Goal: Task Accomplishment & Management: Manage account settings

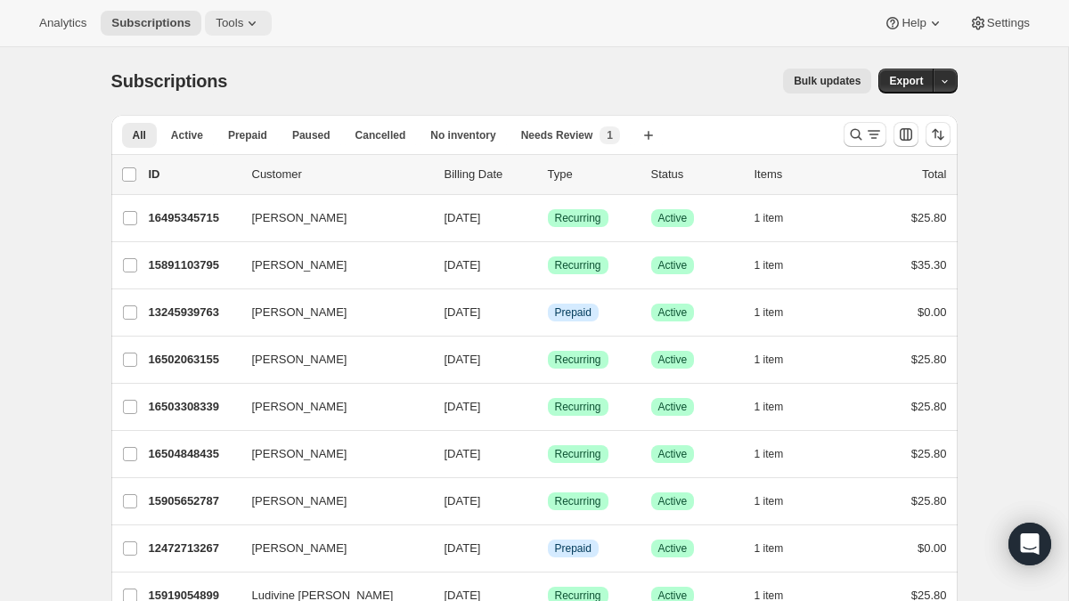
click at [240, 22] on span "Tools" at bounding box center [230, 23] width 28 height 14
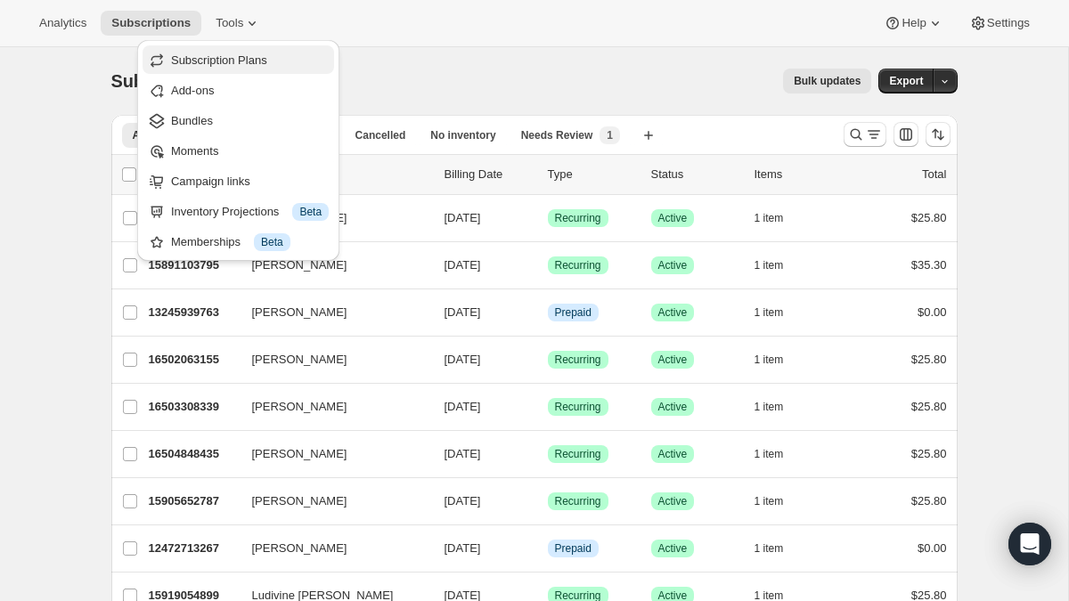
click at [229, 53] on span "Subscription Plans" at bounding box center [219, 59] width 96 height 13
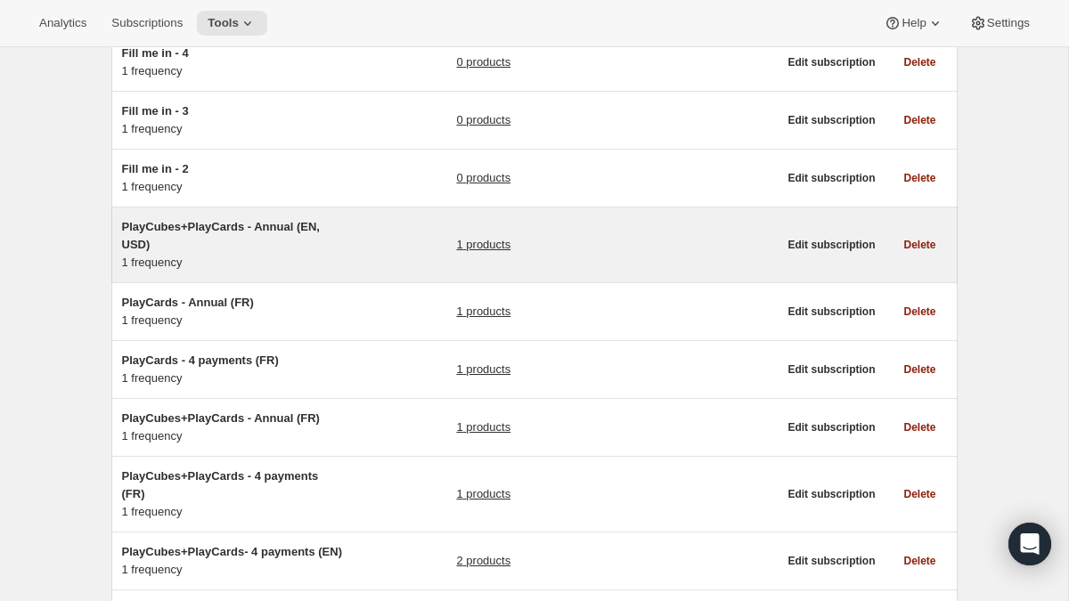
scroll to position [284, 0]
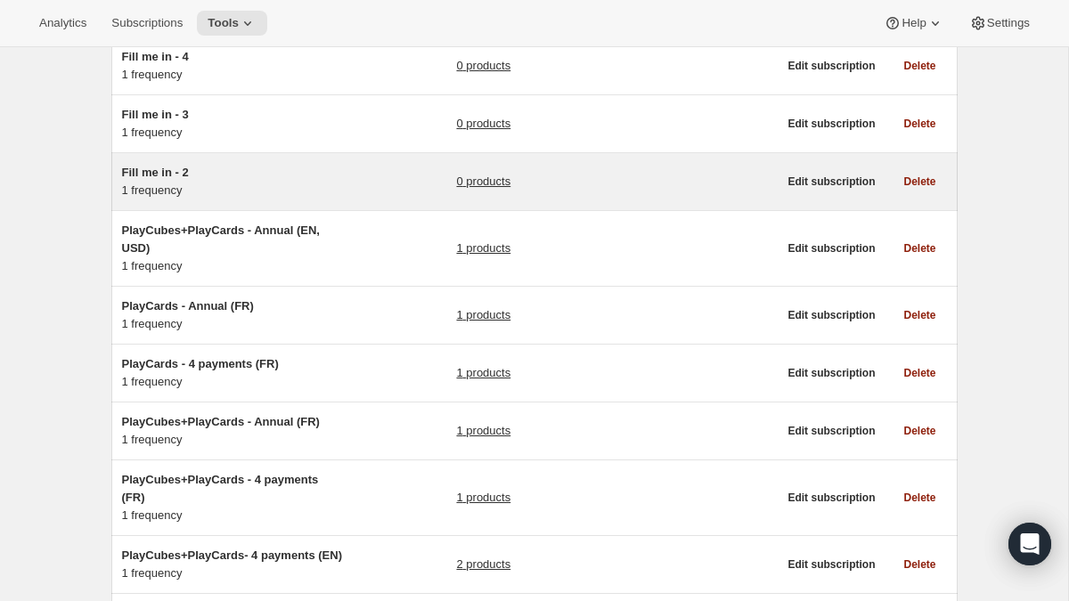
click at [363, 178] on div "Fill me in - 2 1 frequency 0 products" at bounding box center [450, 182] width 656 height 36
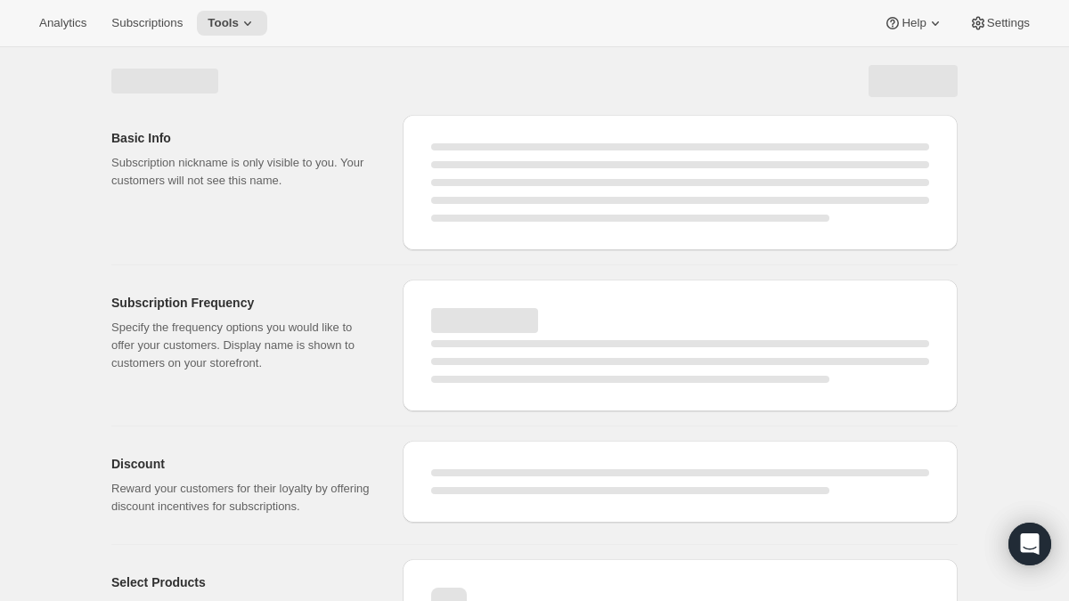
select select "WEEK"
select select "MONTH"
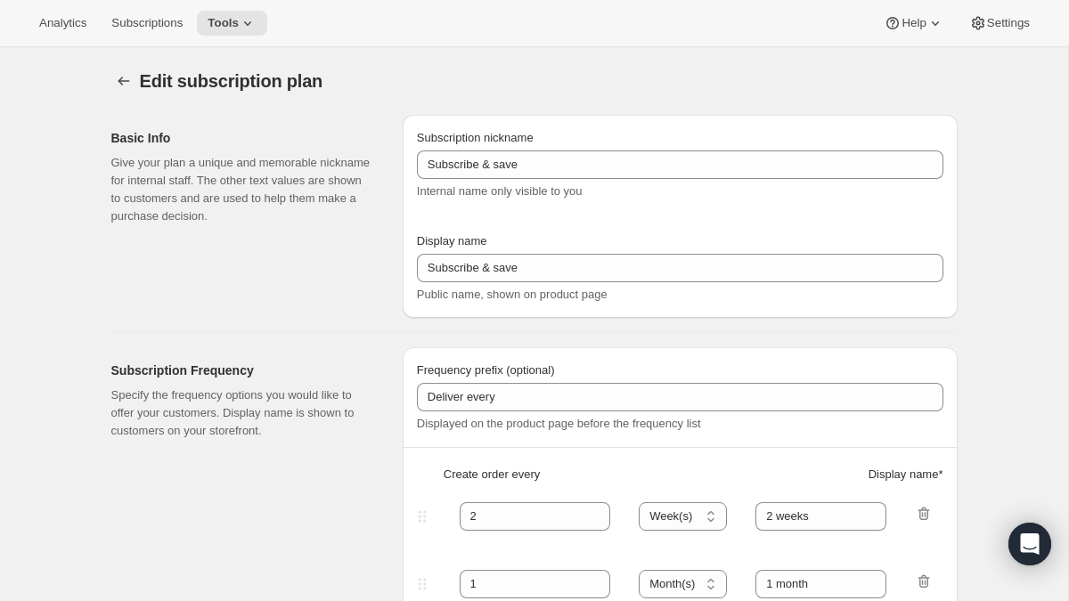
type input "Fill me in - 2"
type input "Subscribe & Save"
select select "ENABLED"
select select "MONTH"
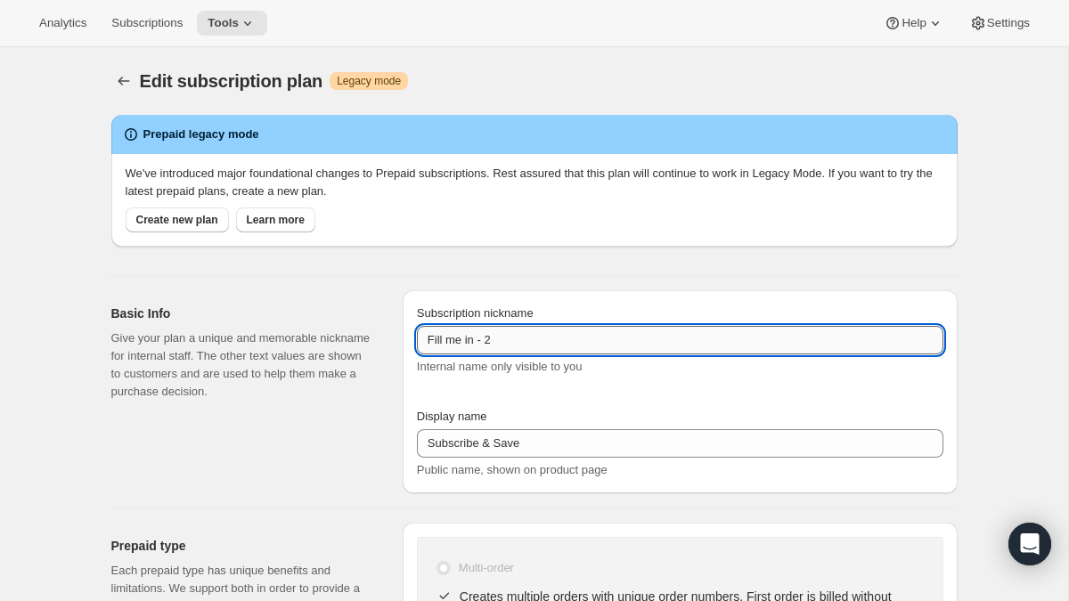
click at [526, 335] on input "Fill me in - 2" at bounding box center [680, 340] width 526 height 29
paste input "PlayCubes+PlayCards - Annual (EN, USD)"
click at [610, 340] on input "PlayCubes+PlayCards - Annual (EN, USD)" at bounding box center [680, 340] width 526 height 29
click at [638, 345] on input "PlayCubes+PlayCards - Annual (EN, USD)" at bounding box center [680, 340] width 526 height 29
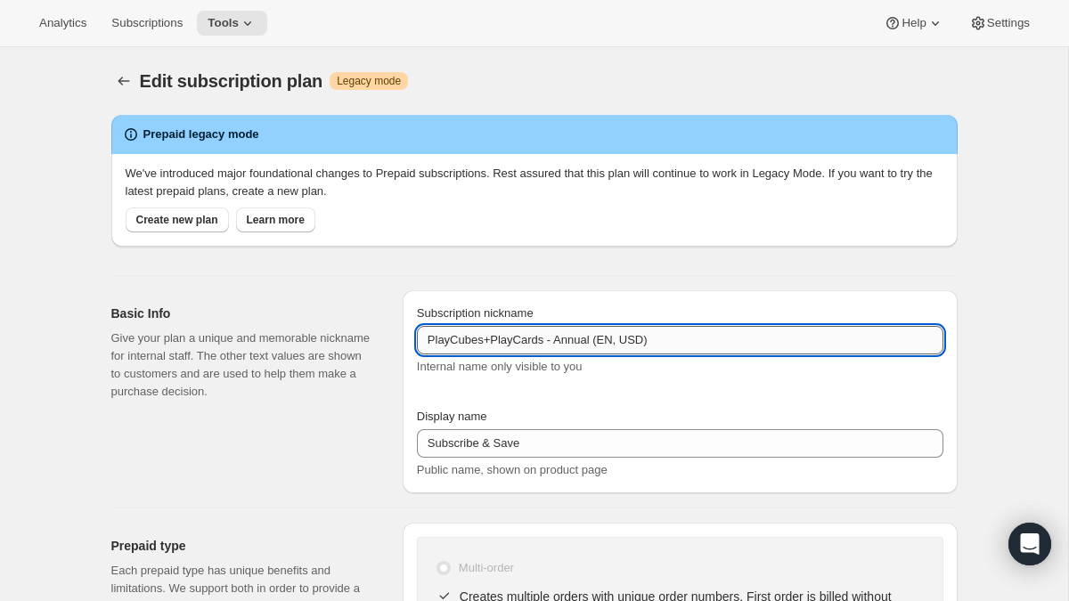
click at [638, 345] on input "PlayCubes+PlayCards - Annual (EN, USD)" at bounding box center [680, 340] width 526 height 29
type input "PlayCubes+PlayCards - Annual (EN, CAD)"
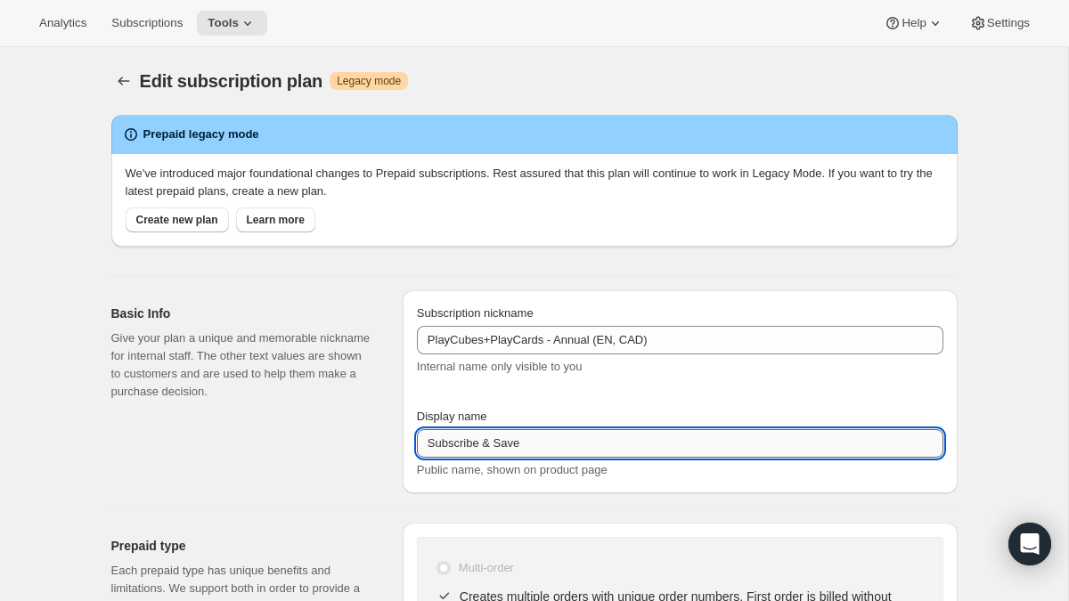
click at [530, 446] on input "Subscribe & Save" at bounding box center [680, 443] width 526 height 29
paste input "Annual (1 Payment in USD for the Year - SAVE 25%)"
click at [558, 445] on input "Annual (1 Payment in USD for the Year - SAVE 25%)" at bounding box center [680, 443] width 526 height 29
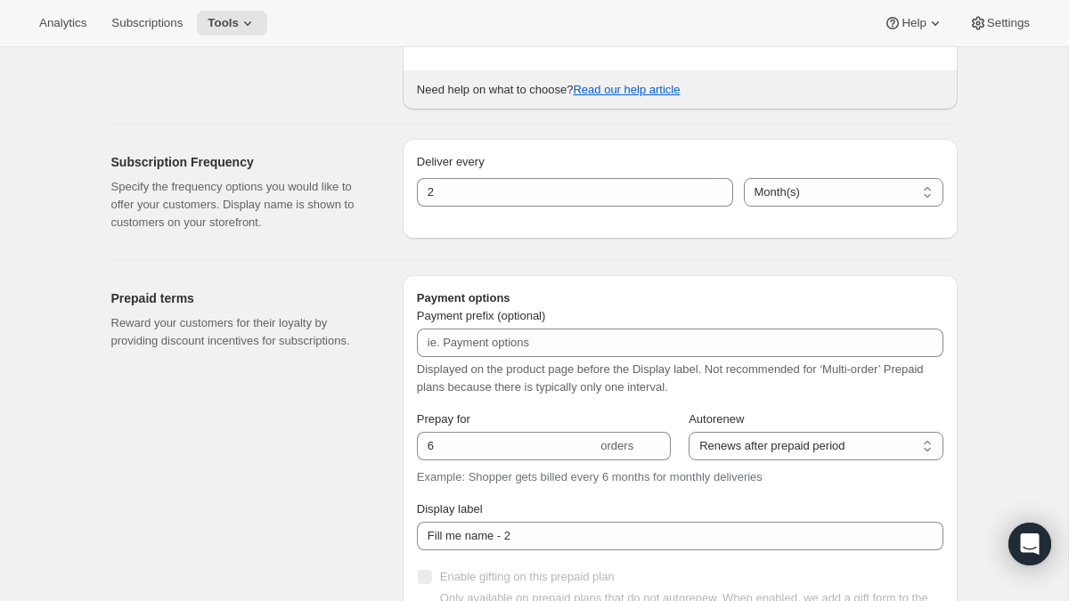
scroll to position [756, 0]
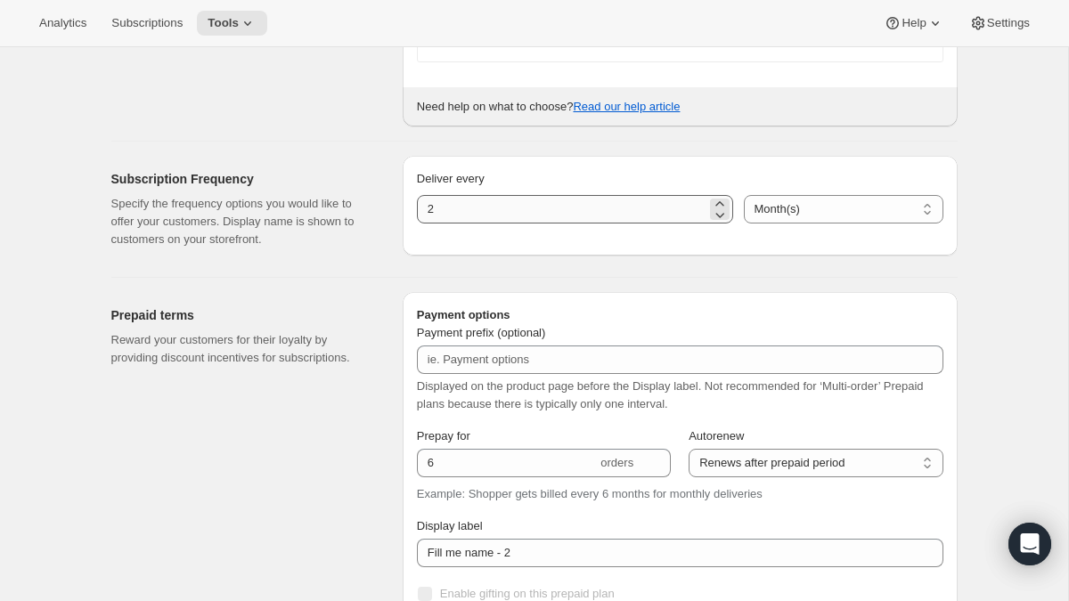
type input "Annual (1 Payment in CAD for the Year - SAVE 25%)"
click at [518, 209] on input "2" at bounding box center [561, 209] width 289 height 29
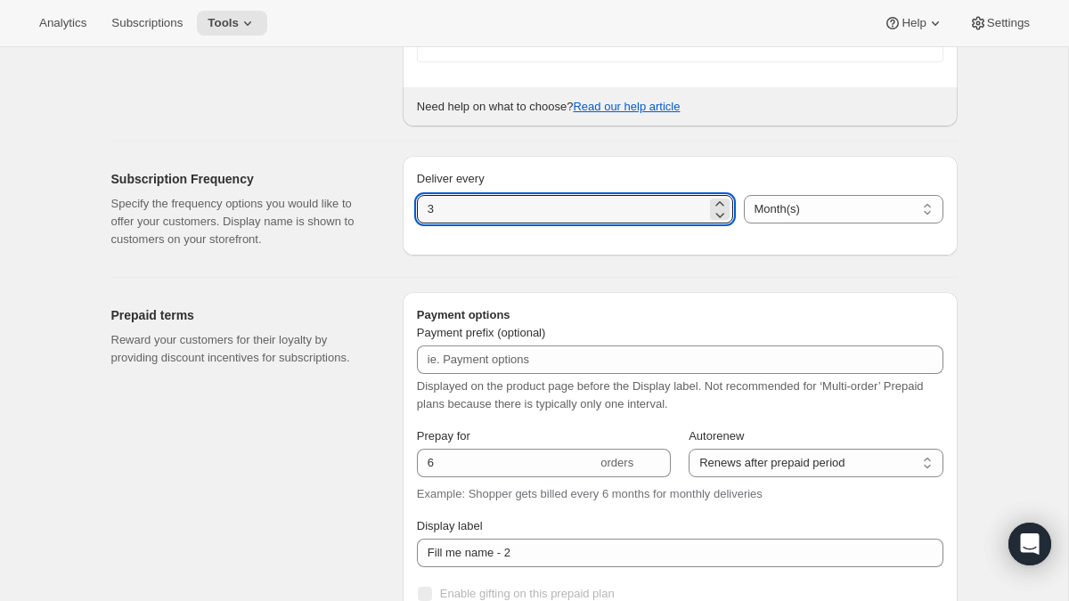
type input "3"
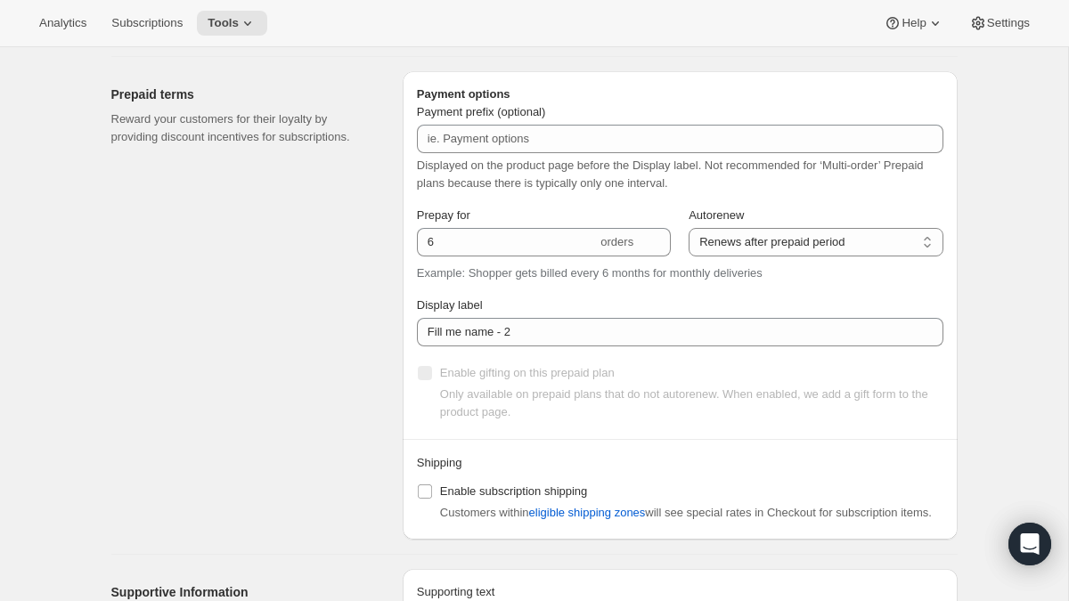
scroll to position [989, 0]
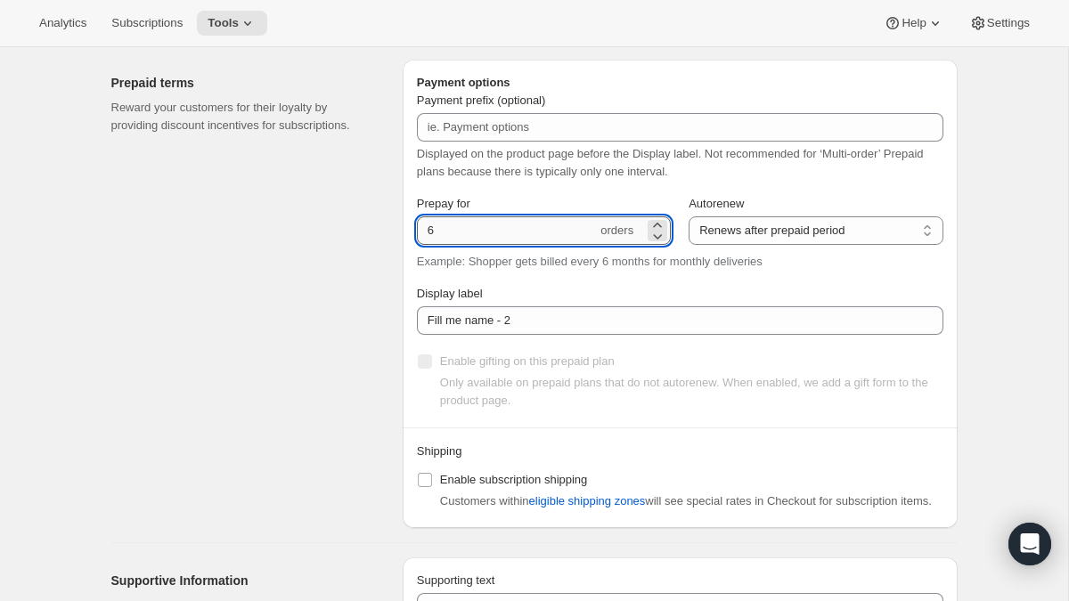
click at [482, 225] on input "6" at bounding box center [507, 230] width 180 height 29
type input "4"
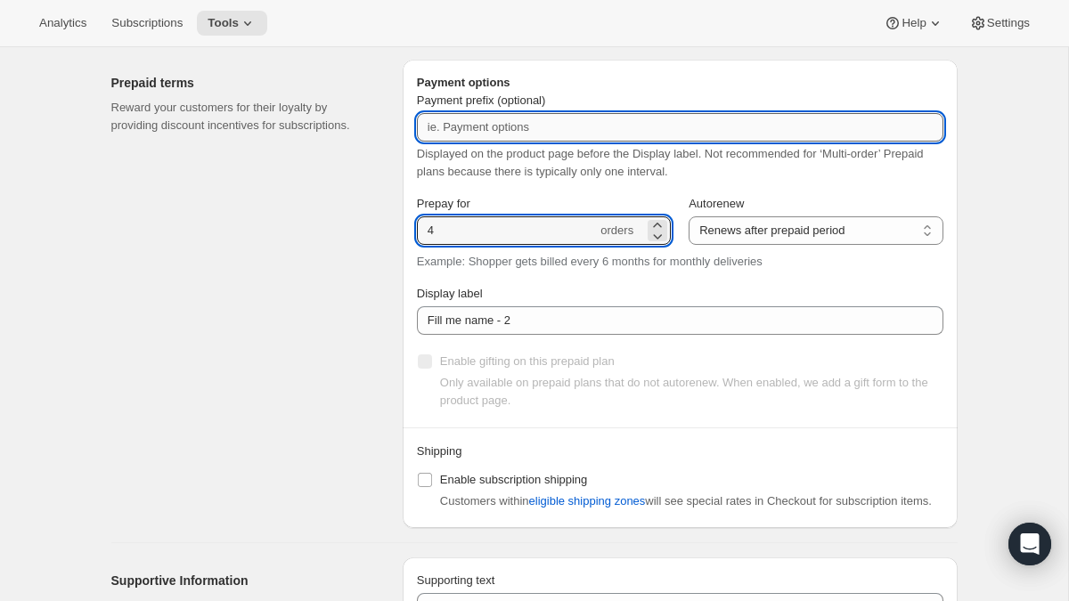
click at [575, 124] on input "Payment prefix (optional)" at bounding box center [680, 127] width 526 height 29
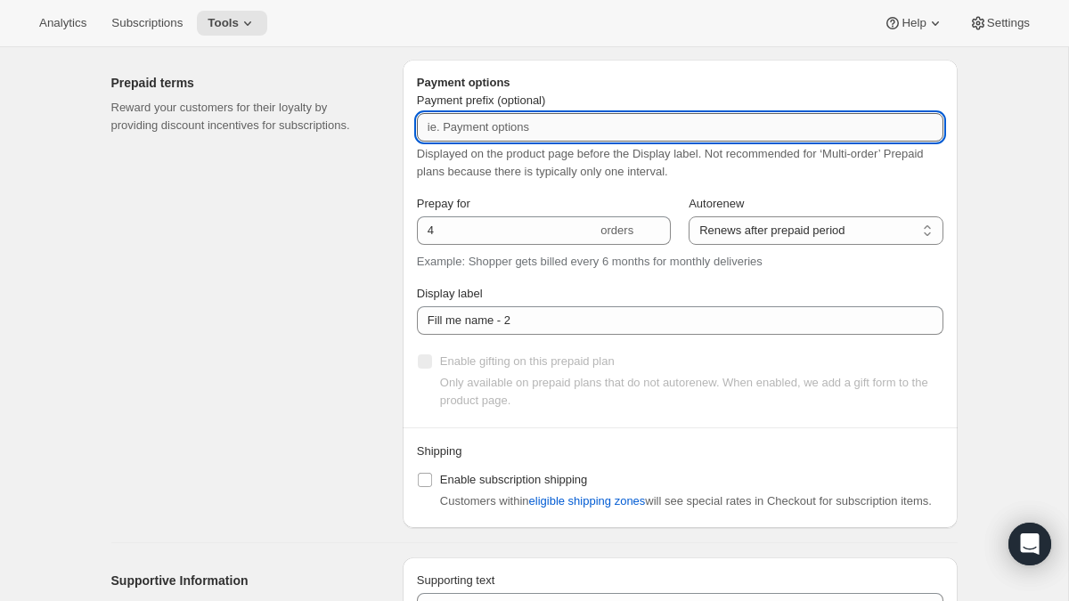
paste input "✔️ PlayCubes in first delivery."
type input "✔️ PlayCubes in first delivery."
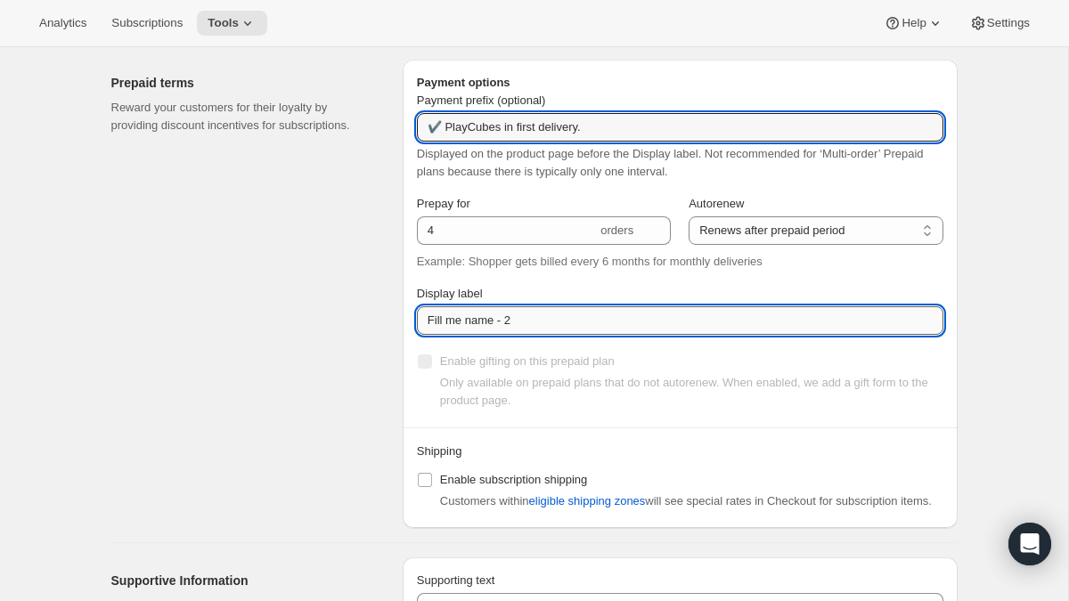
click at [492, 327] on input "Fill me name - 2" at bounding box center [680, 320] width 526 height 29
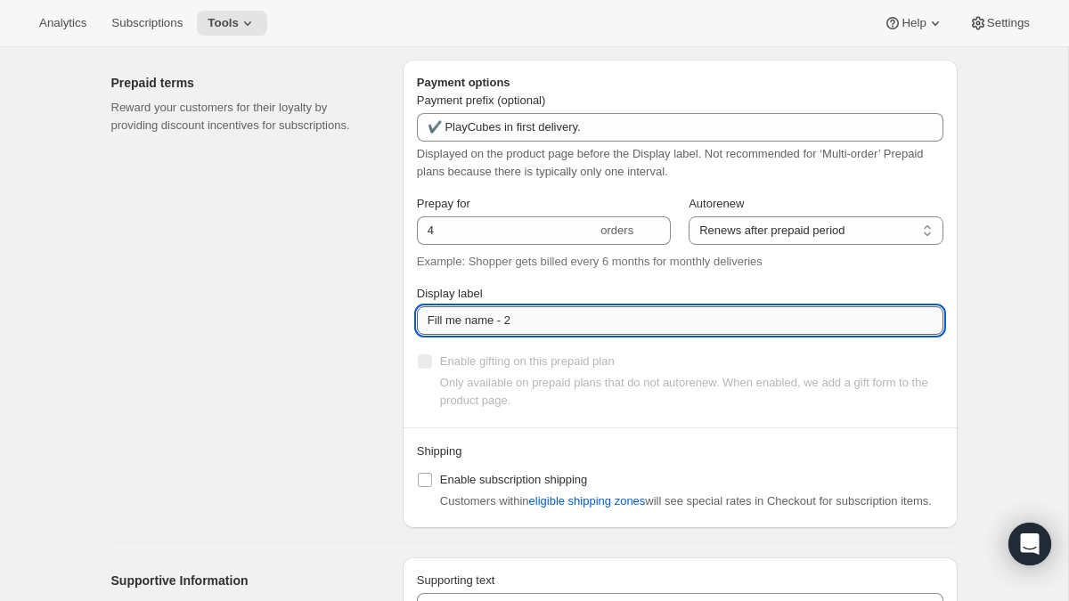
paste input "✔️ 3 new PlayCards every 3 months. </br>✔️ 10% OFF on all your next purchases."
type input "✔️ 3 new PlayCards every 3 months. </br>✔️ 10% OFF on all your next purchases."
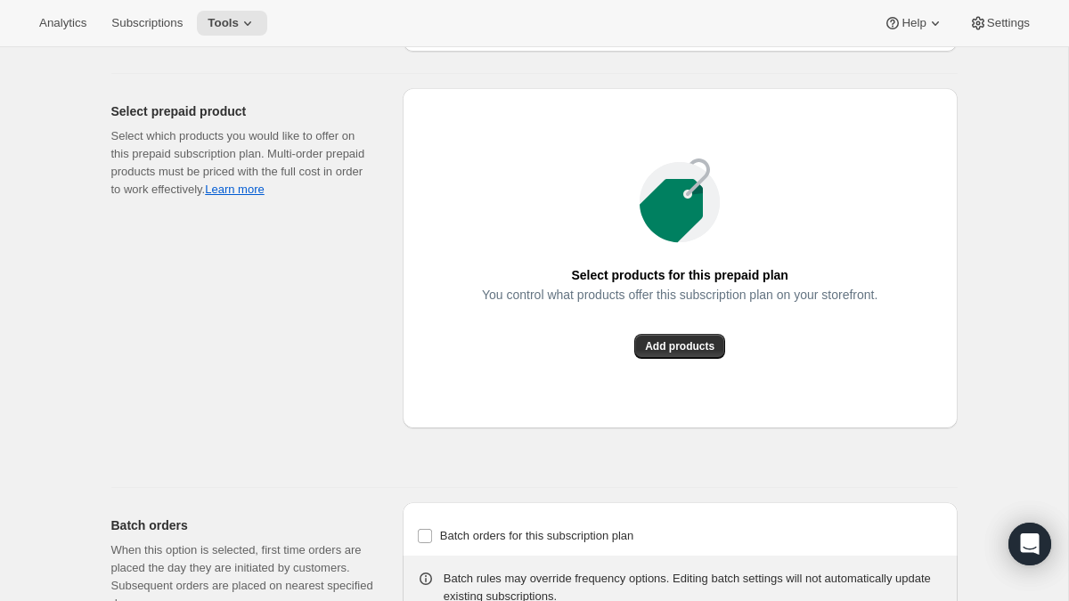
scroll to position [1694, 0]
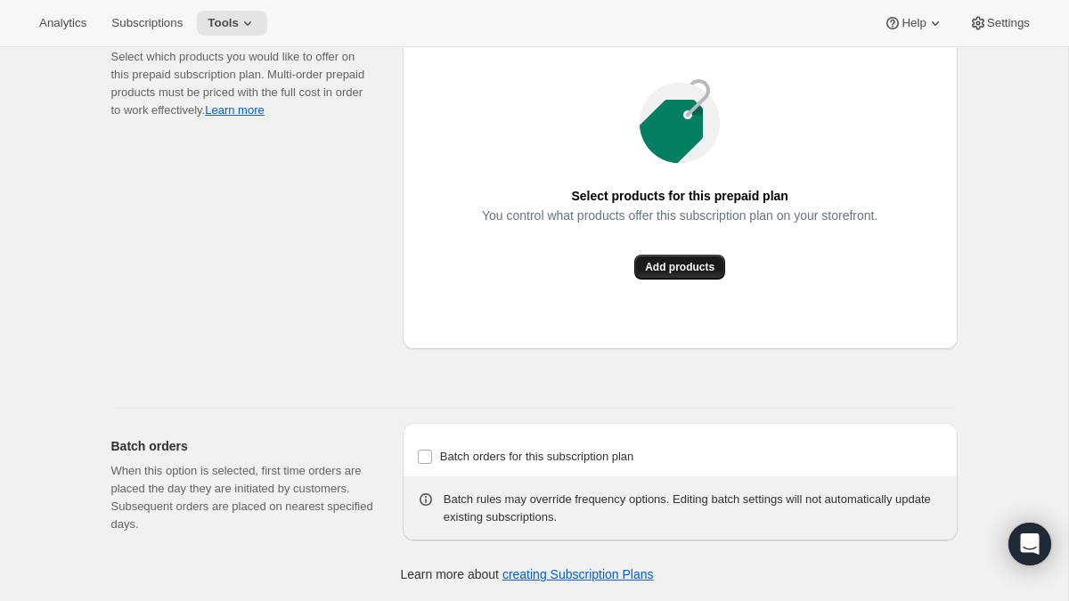
click at [692, 274] on span "Add products" at bounding box center [679, 267] width 69 height 14
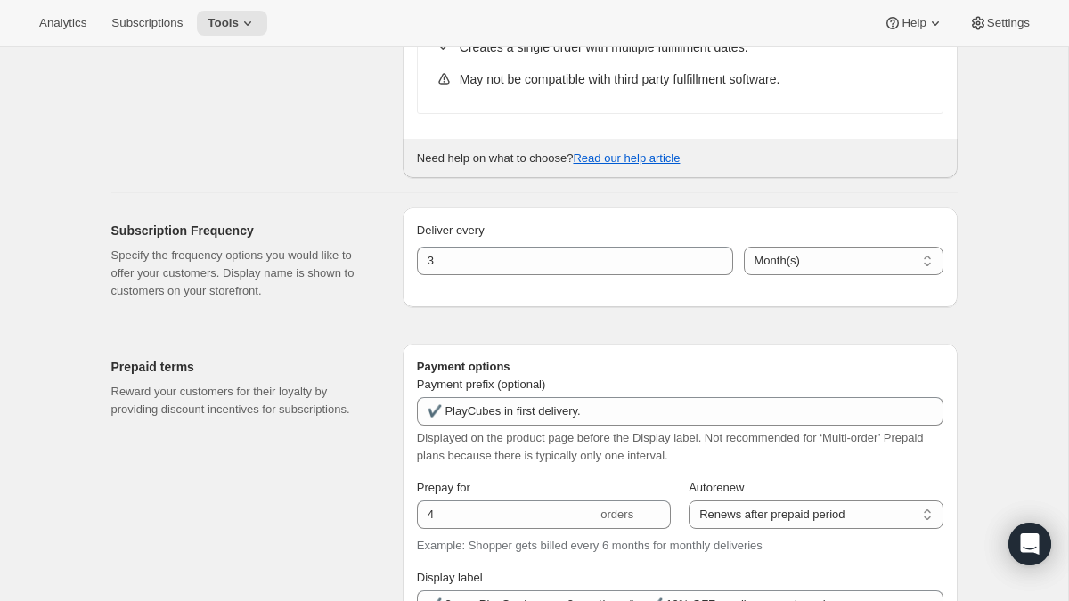
scroll to position [0, 0]
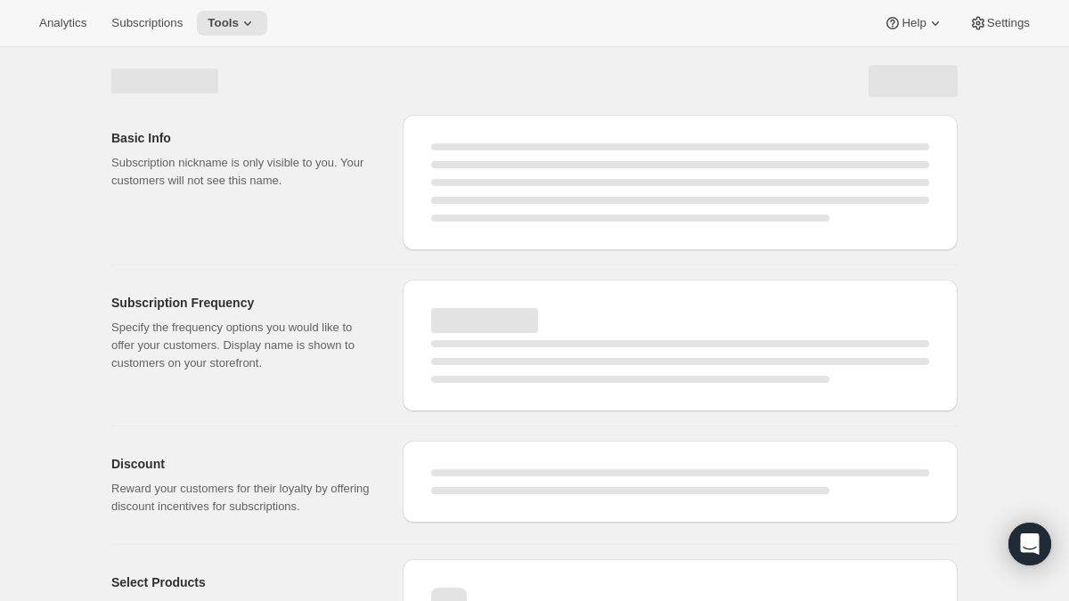
select select "MONTH"
select select "ENABLED"
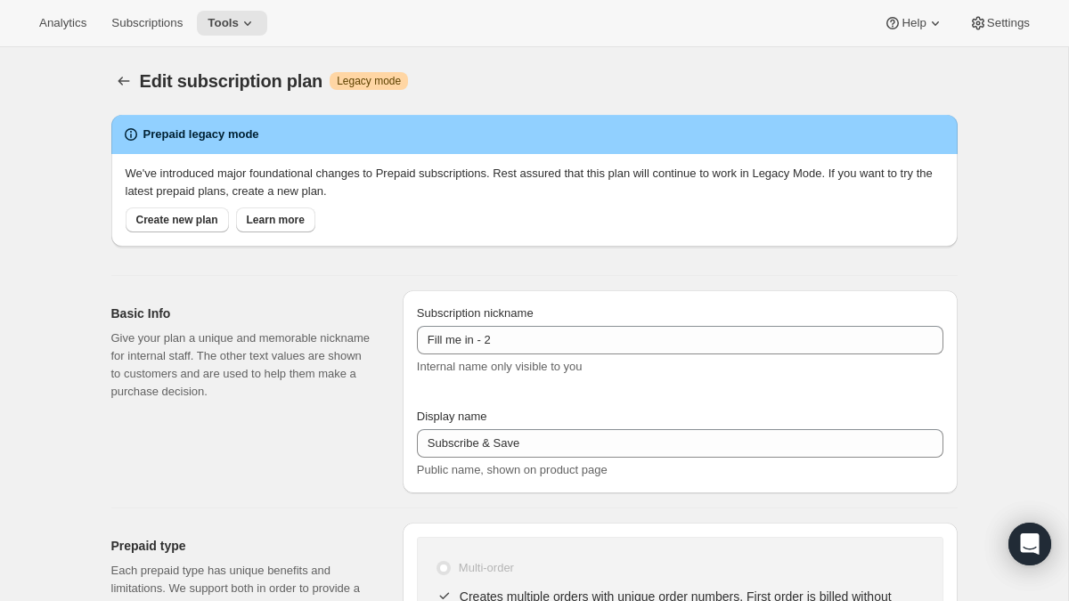
type input "PlayCubes+PlayCards - Annual (EN, CAD)"
type input "Annual (1 Payment in CAD for the Year - SAVE 25%)"
type input "3"
type input "✔️ PlayCubes in first delivery."
type input "4"
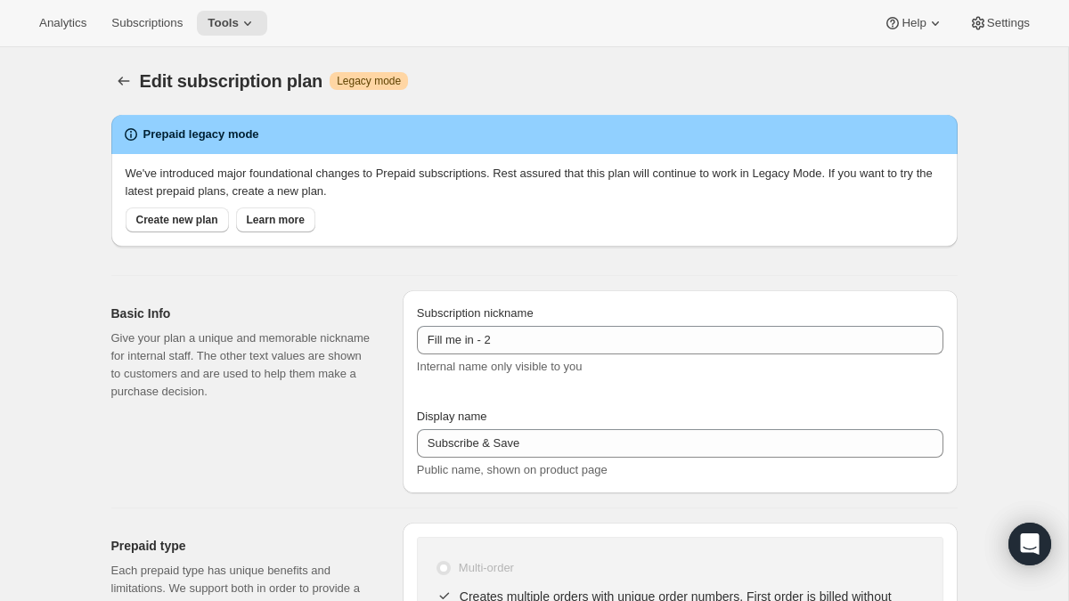
type input "✔️ 3 new PlayCards every 3 months. </br>✔️ 10% OFF on all your next purchases."
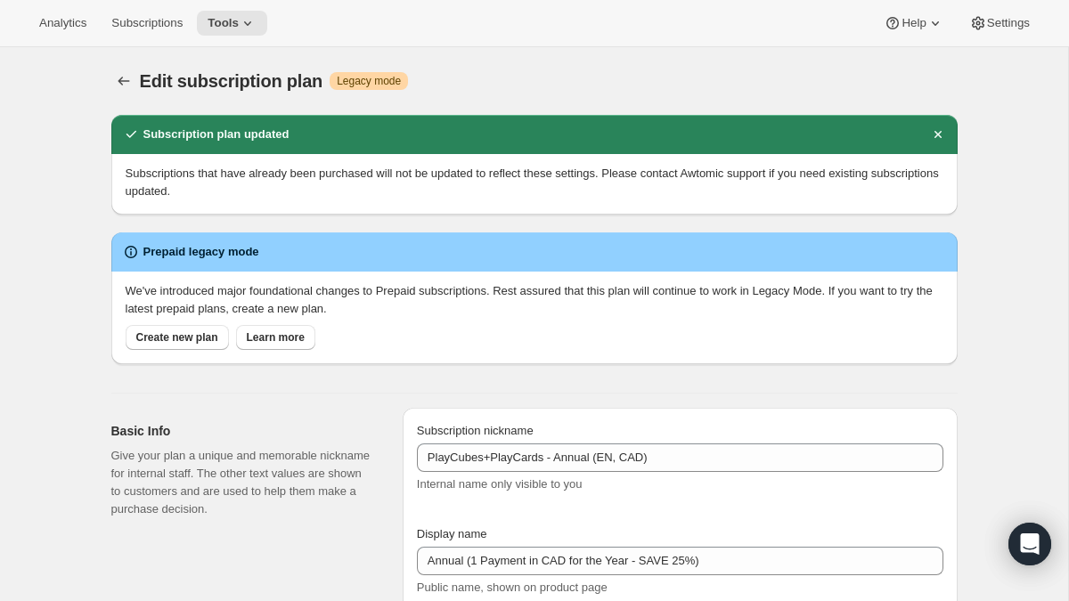
click at [251, 5] on div "Analytics Subscriptions Tools Help Settings" at bounding box center [534, 23] width 1069 height 47
click at [249, 15] on icon at bounding box center [248, 23] width 18 height 18
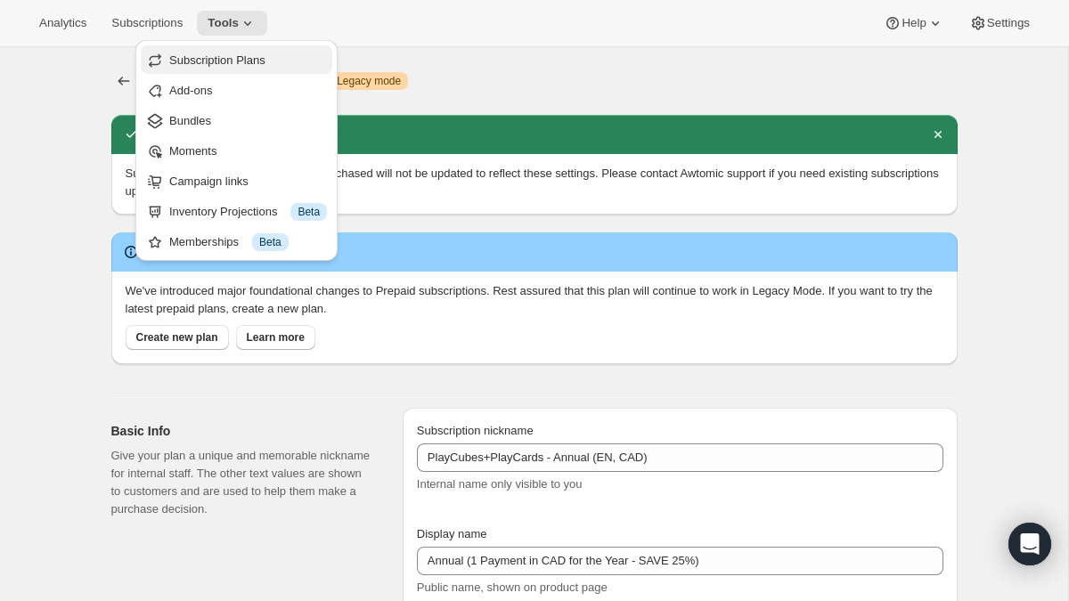
click at [234, 61] on span "Subscription Plans" at bounding box center [217, 59] width 96 height 13
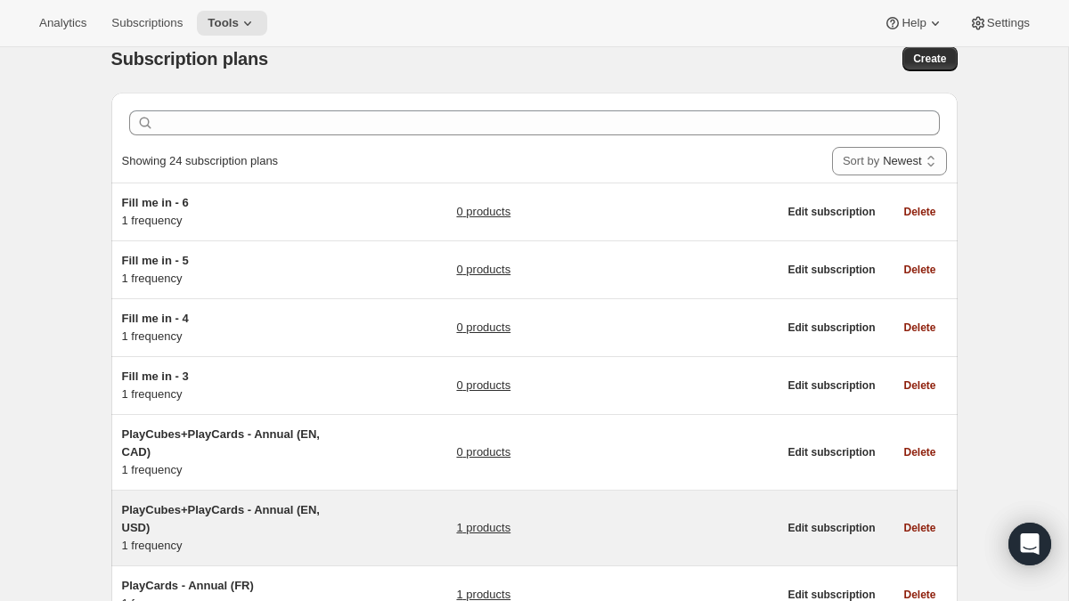
scroll to position [20, 0]
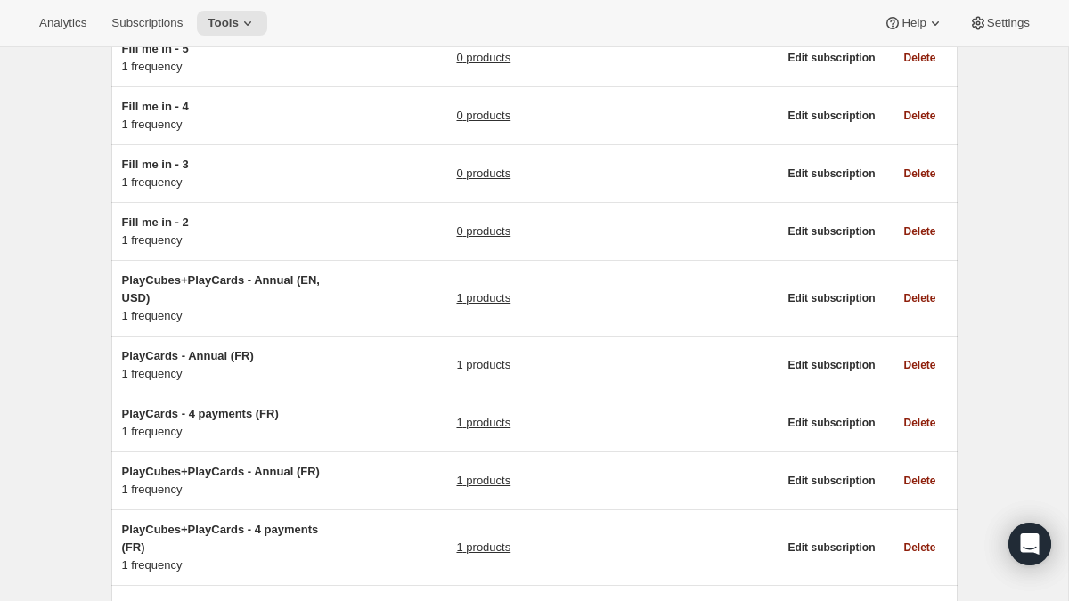
scroll to position [267, 0]
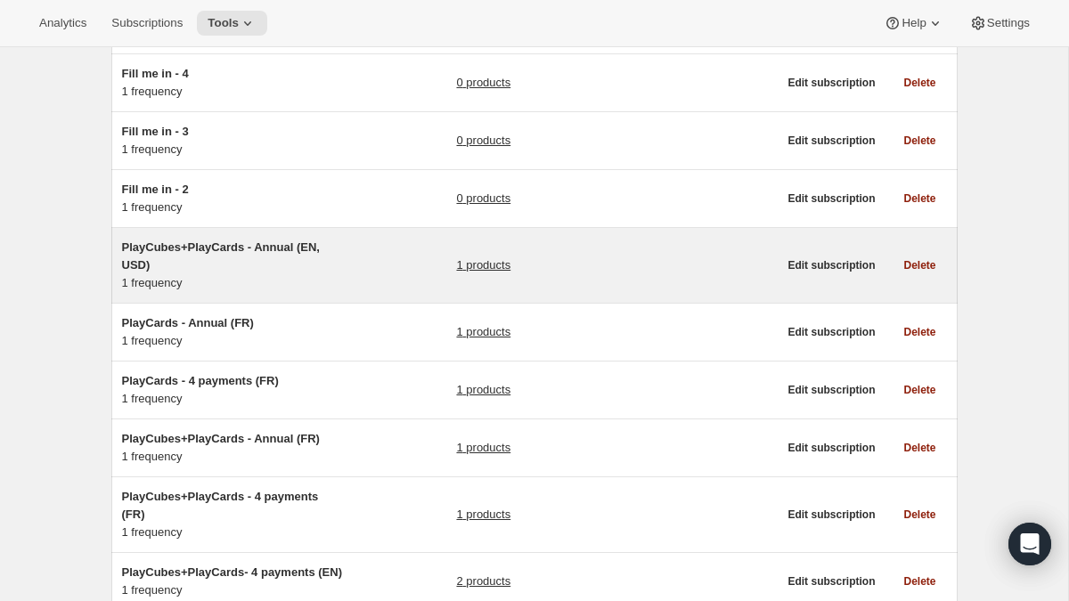
click at [380, 265] on div "PlayCubes+PlayCards - Annual (EN, USD) 1 frequency 1 products" at bounding box center [450, 265] width 656 height 53
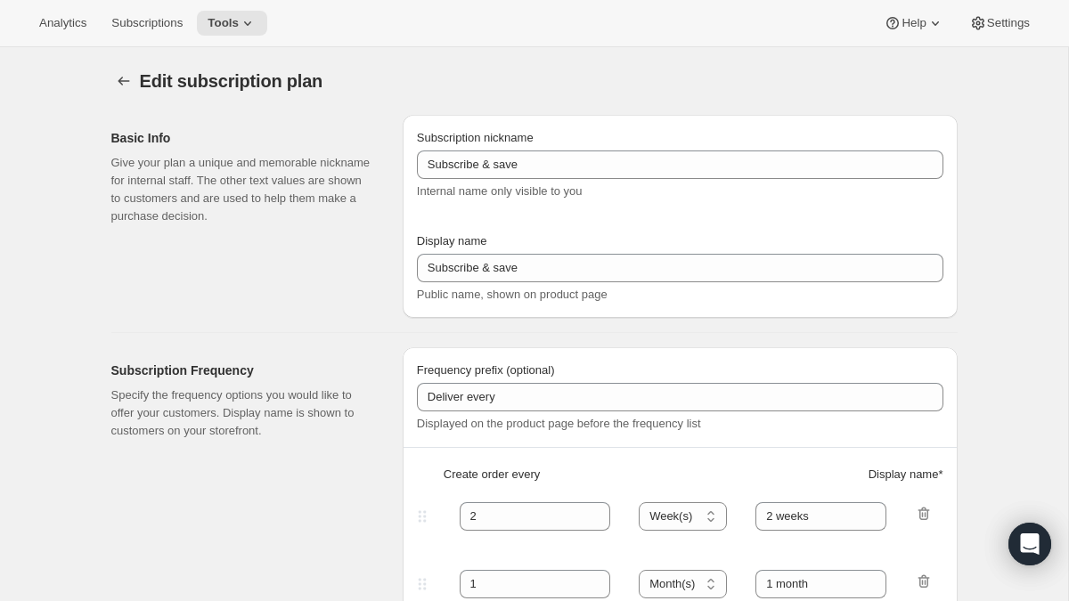
type input "PlayCubes+PlayCards - Annual (EN, USD)"
type input "Annual (1 Payment in USD for the Year - SAVE 25%)"
select select "ENABLED"
select select "MONTH"
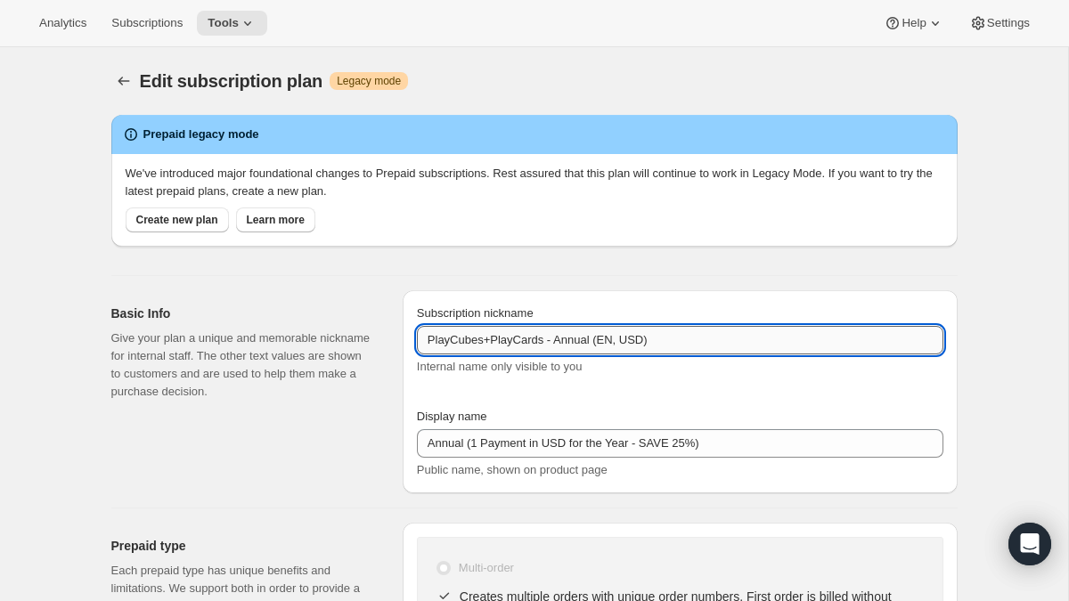
click at [527, 349] on input "PlayCubes+PlayCards - Annual (EN, USD)" at bounding box center [680, 340] width 526 height 29
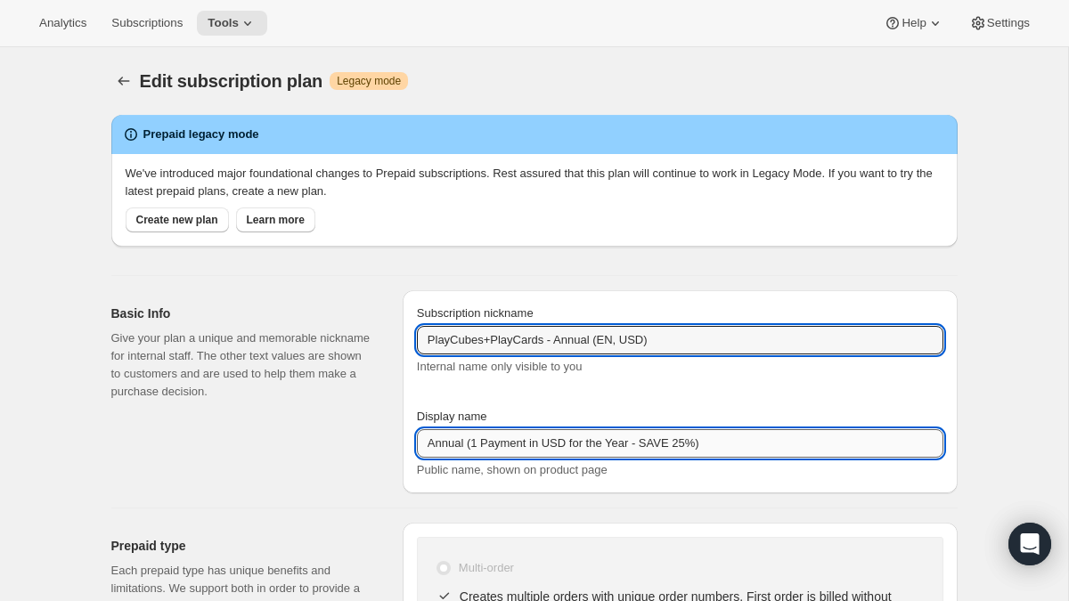
click at [567, 433] on input "Annual (1 Payment in USD for the Year - SAVE 25%)" at bounding box center [680, 443] width 526 height 29
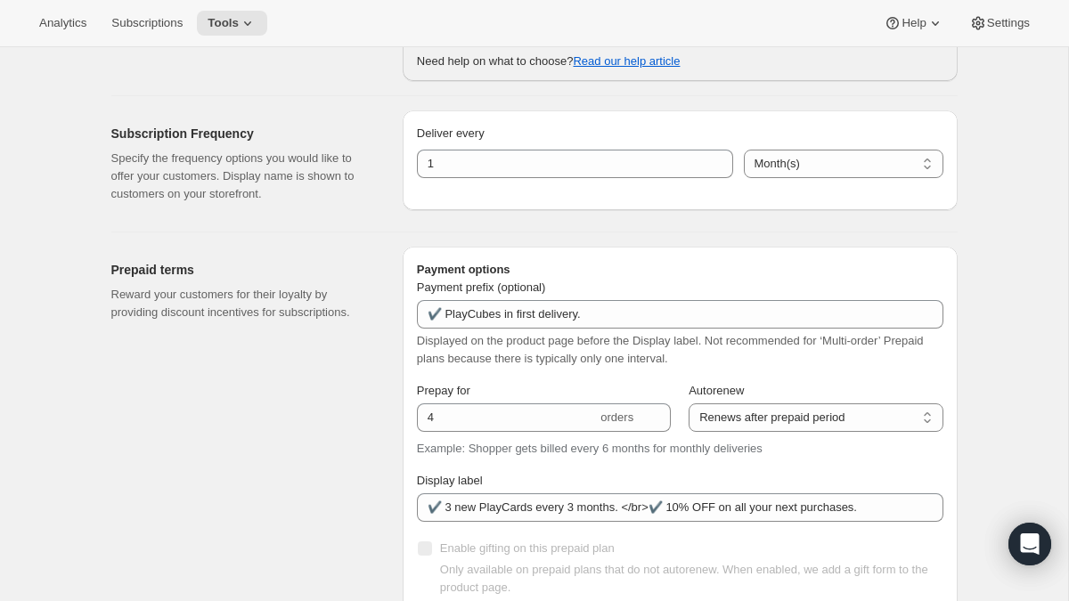
scroll to position [803, 0]
click at [384, 234] on div "Prepaid terms Reward your customers for their loyalty by providing discount inc…" at bounding box center [527, 473] width 860 height 483
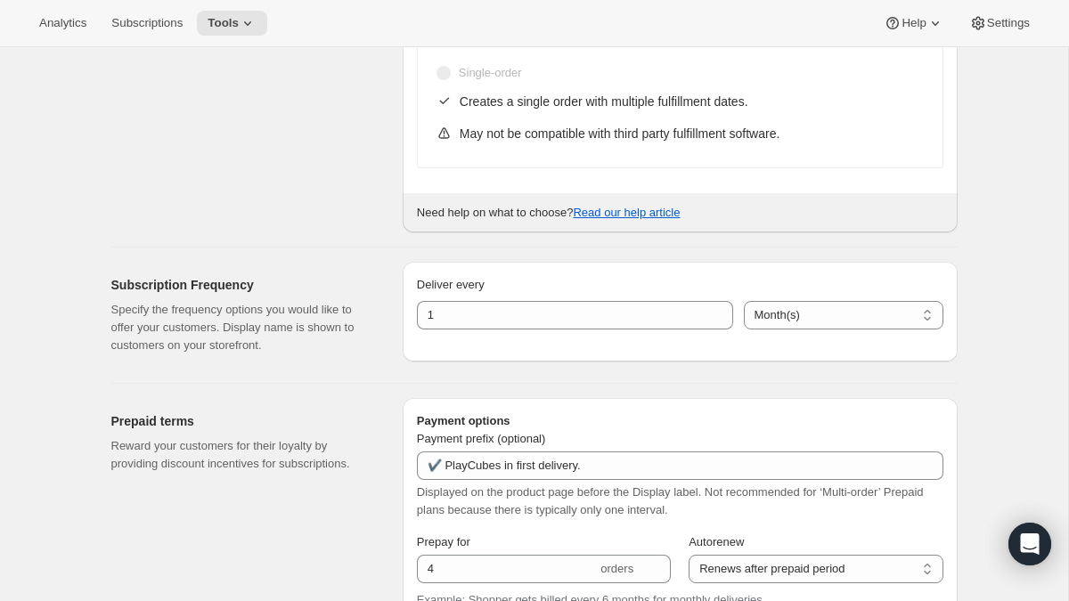
scroll to position [669, 0]
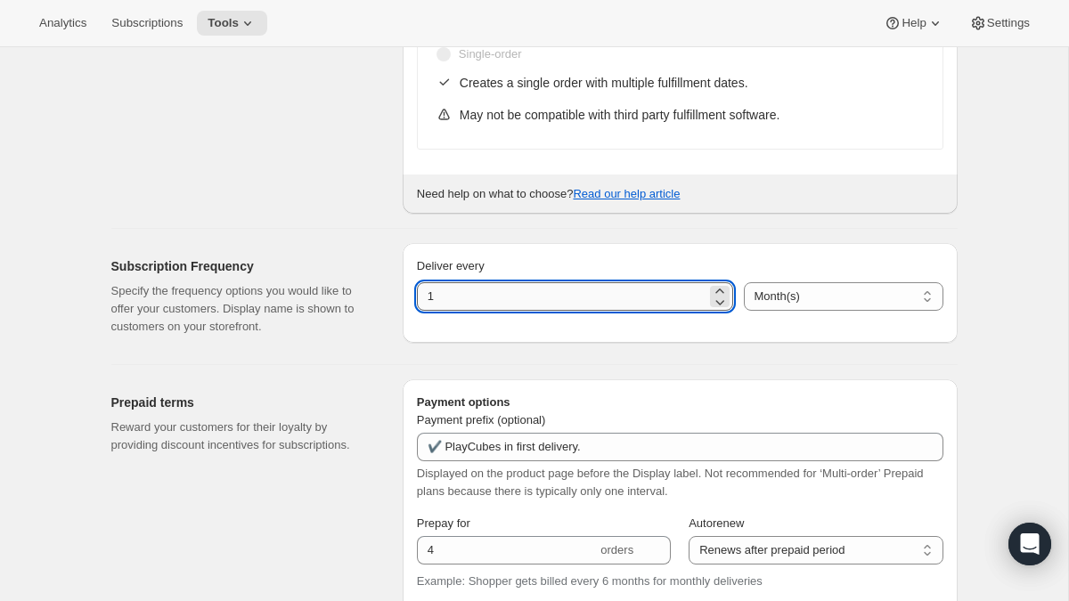
click at [454, 299] on input "1" at bounding box center [561, 296] width 289 height 29
type input "3"
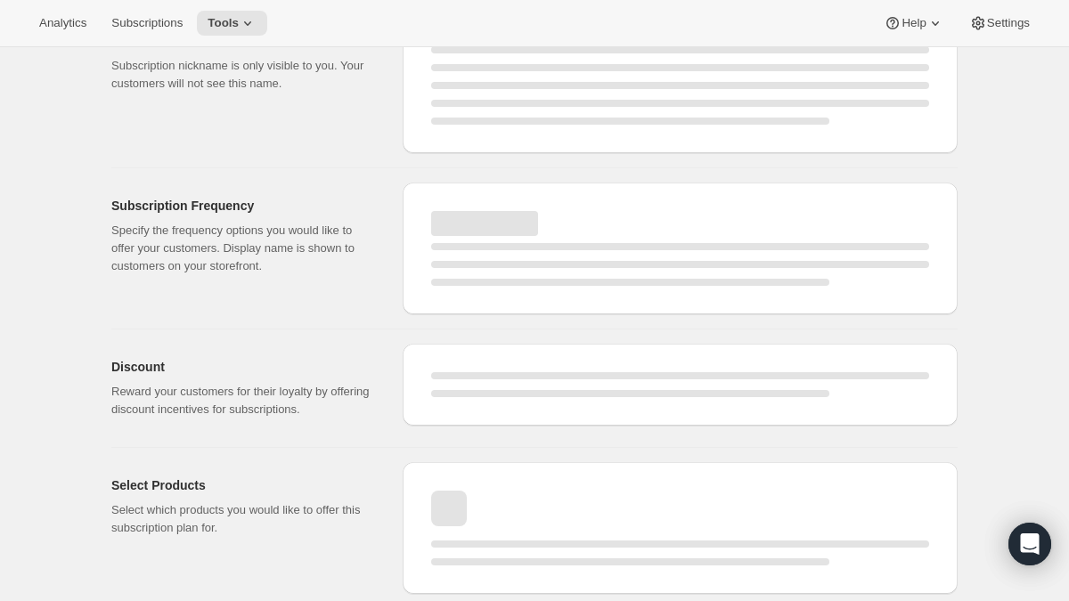
select select "MONTH"
select select "ENABLED"
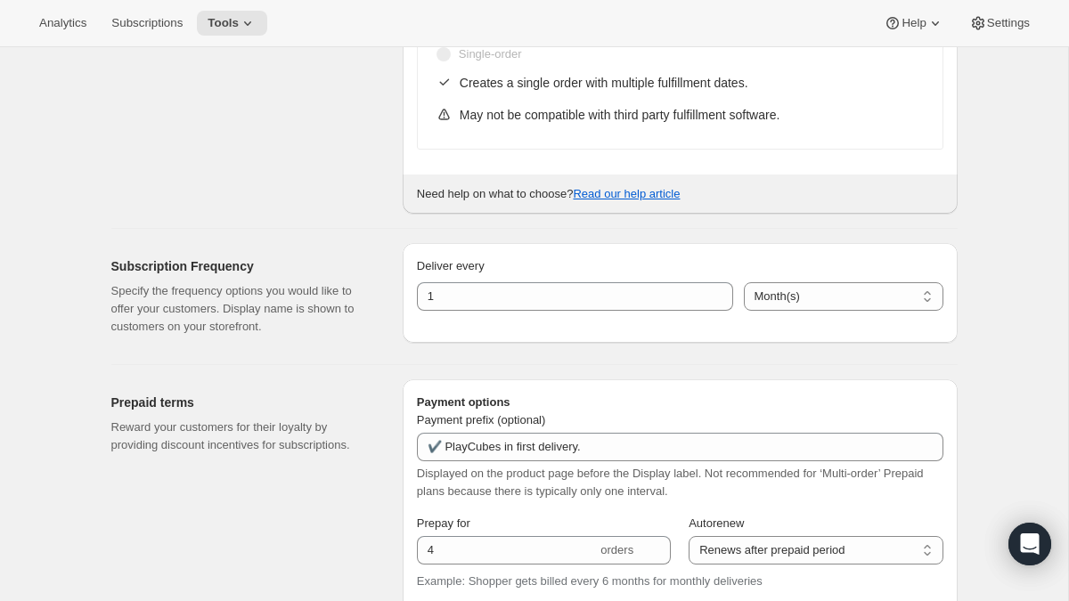
type input "3"
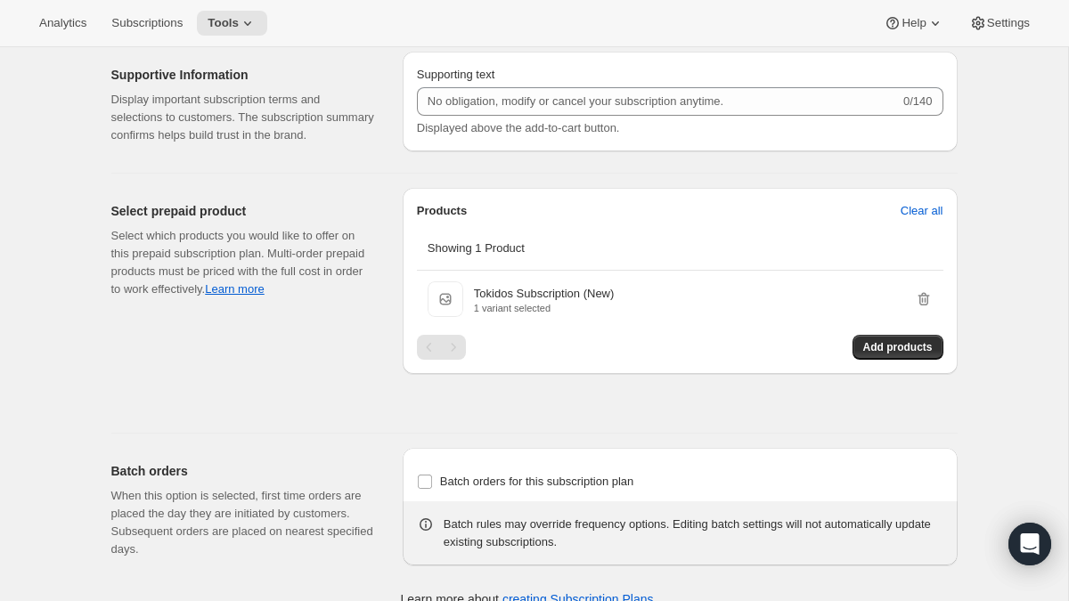
scroll to position [1614, 0]
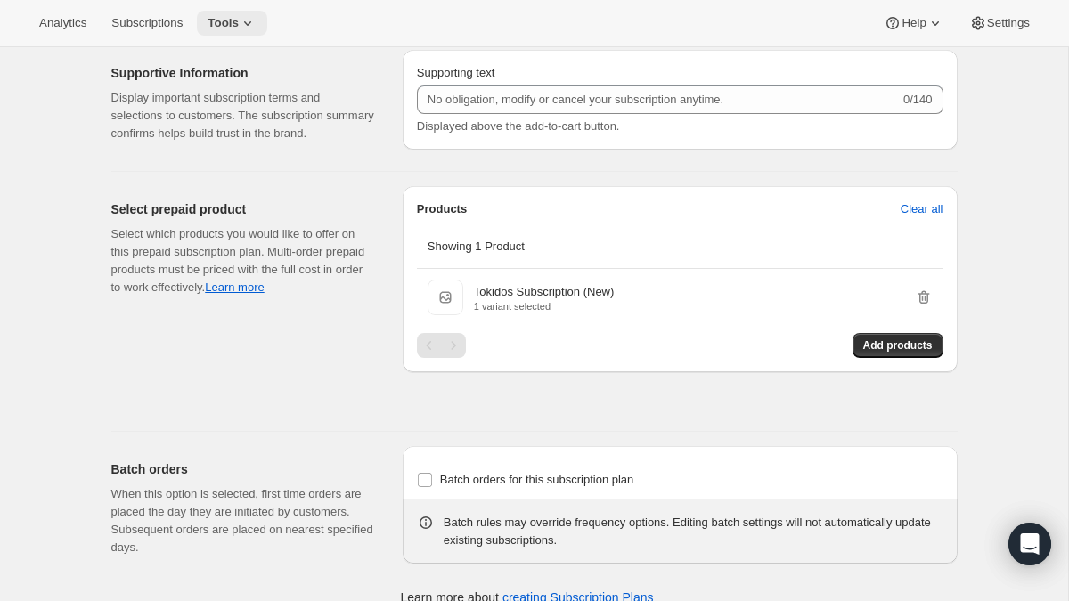
click at [239, 23] on span "Tools" at bounding box center [223, 23] width 31 height 14
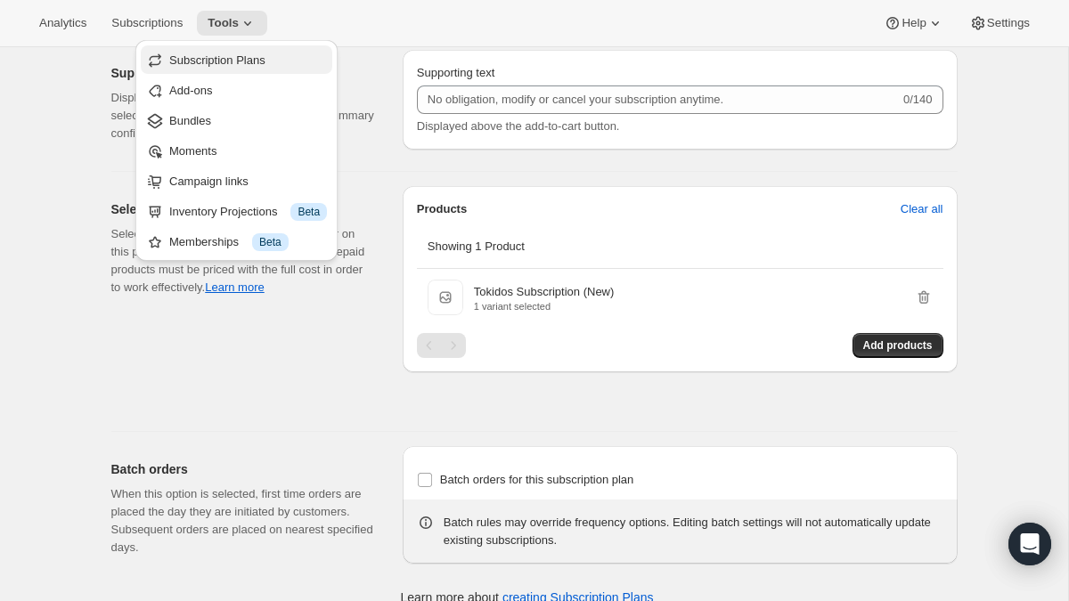
click at [222, 60] on span "Subscription Plans" at bounding box center [217, 59] width 96 height 13
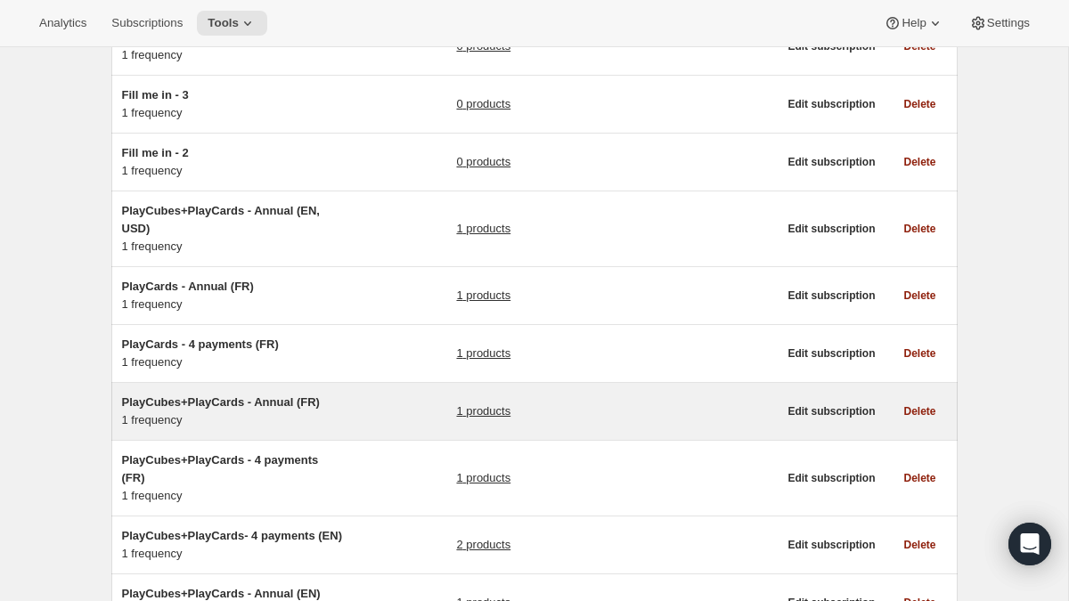
scroll to position [301, 0]
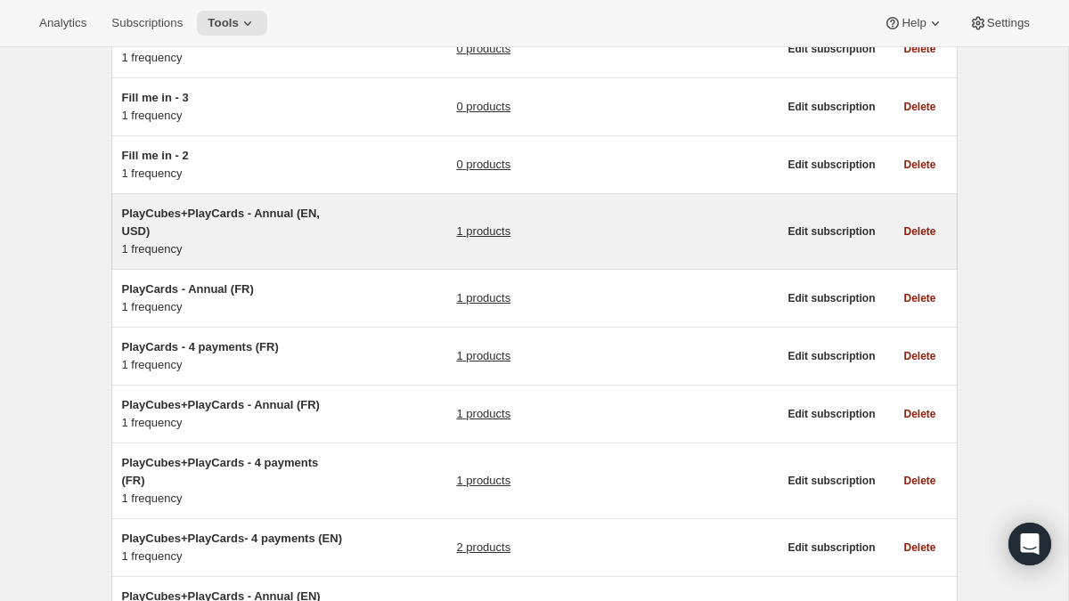
click at [352, 234] on div "PlayCubes+PlayCards - Annual (EN, USD) 1 frequency 1 products" at bounding box center [450, 231] width 656 height 53
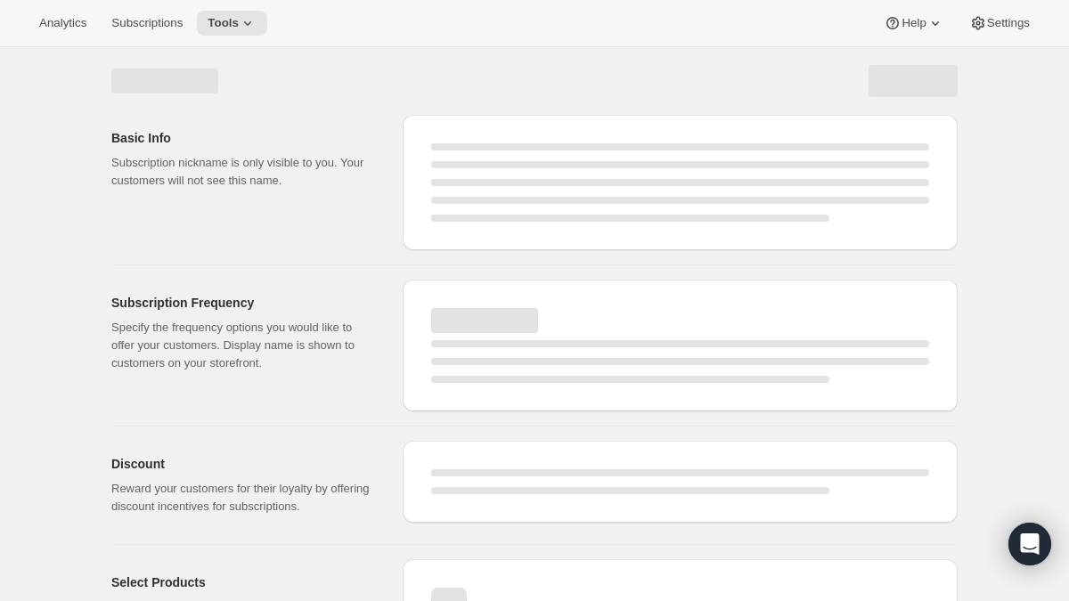
select select "WEEK"
select select "MONTH"
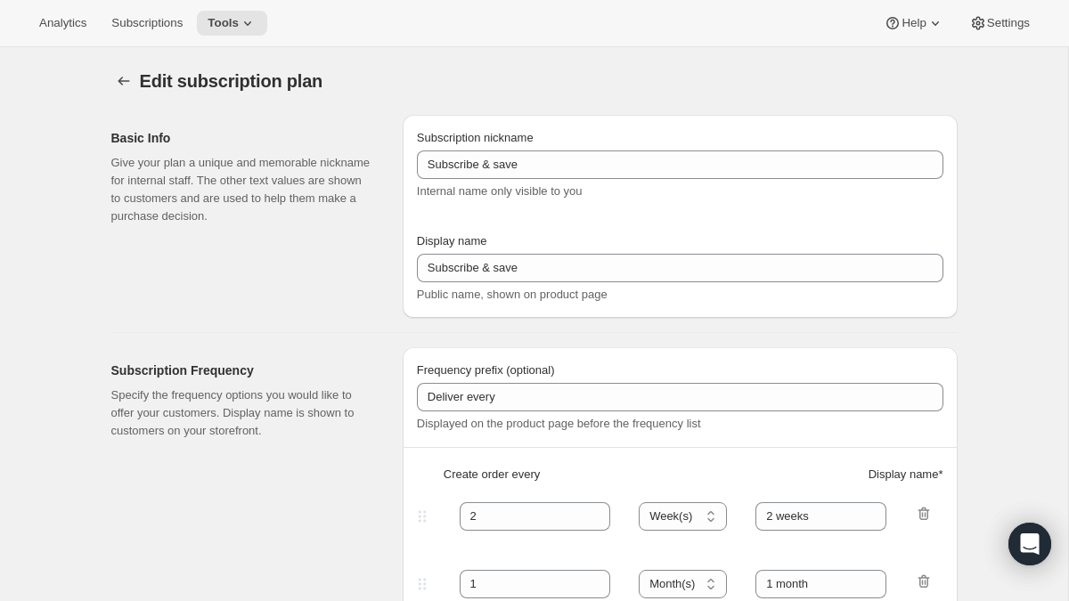
type input "PlayCubes+PlayCards - Annual (EN, USD)"
type input "Annual (1 Payment in USD for the Year - SAVE 25%)"
select select "ENABLED"
select select "MONTH"
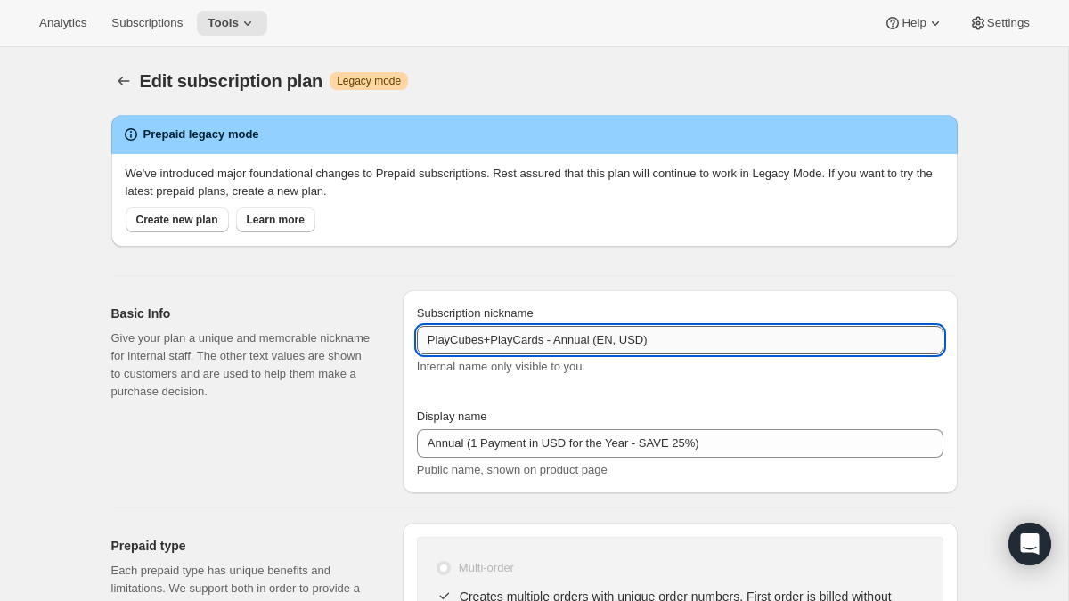
click at [668, 345] on input "PlayCubes+PlayCards - Annual (EN, USD)" at bounding box center [680, 340] width 526 height 29
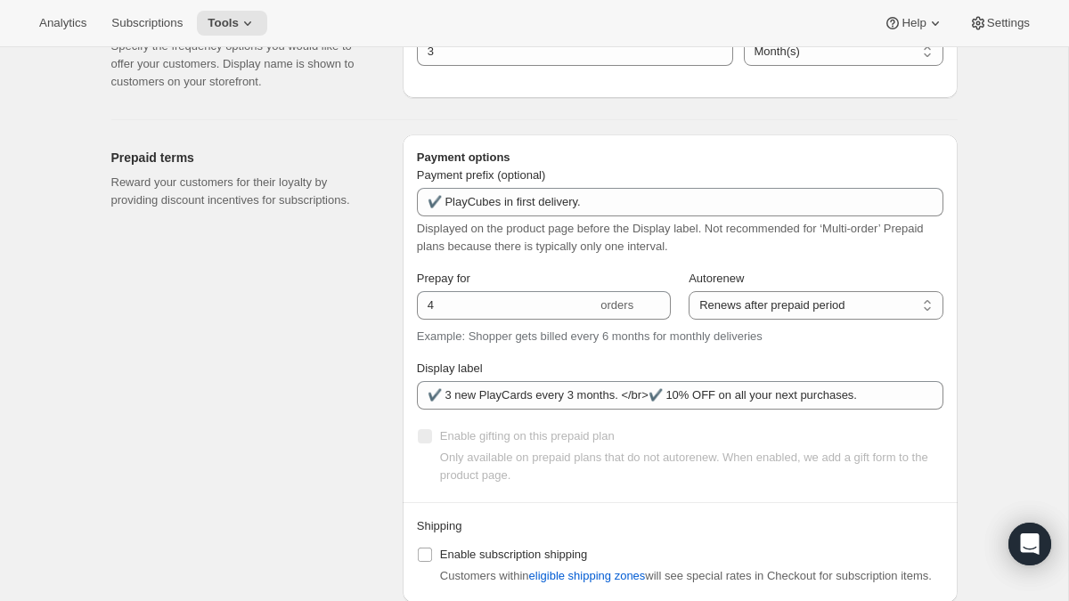
scroll to position [906, 0]
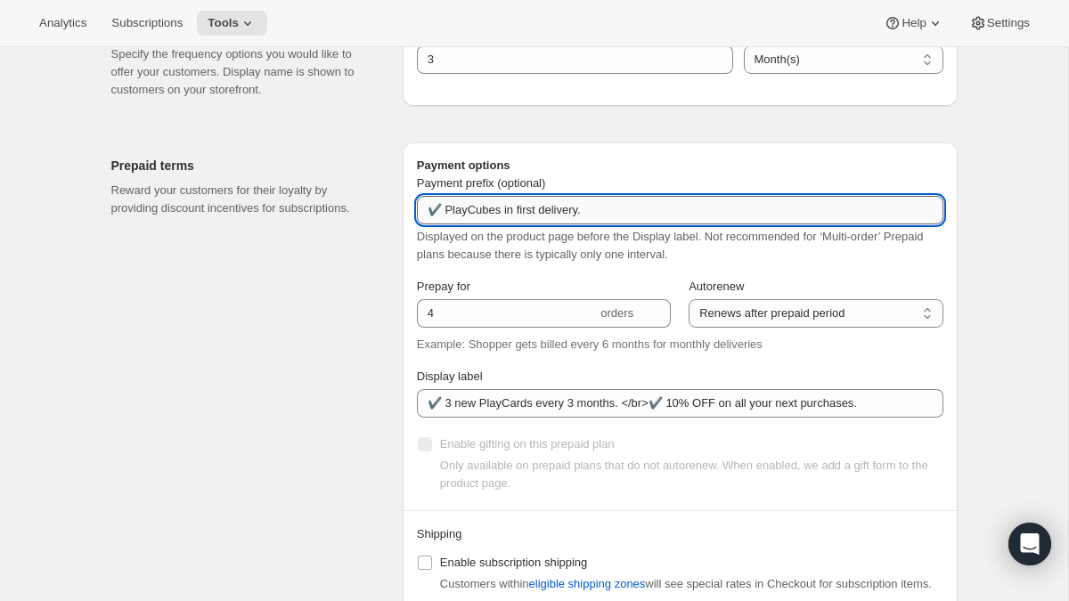
click at [624, 216] on input "✔️ PlayCubes in first delivery." at bounding box center [680, 210] width 526 height 29
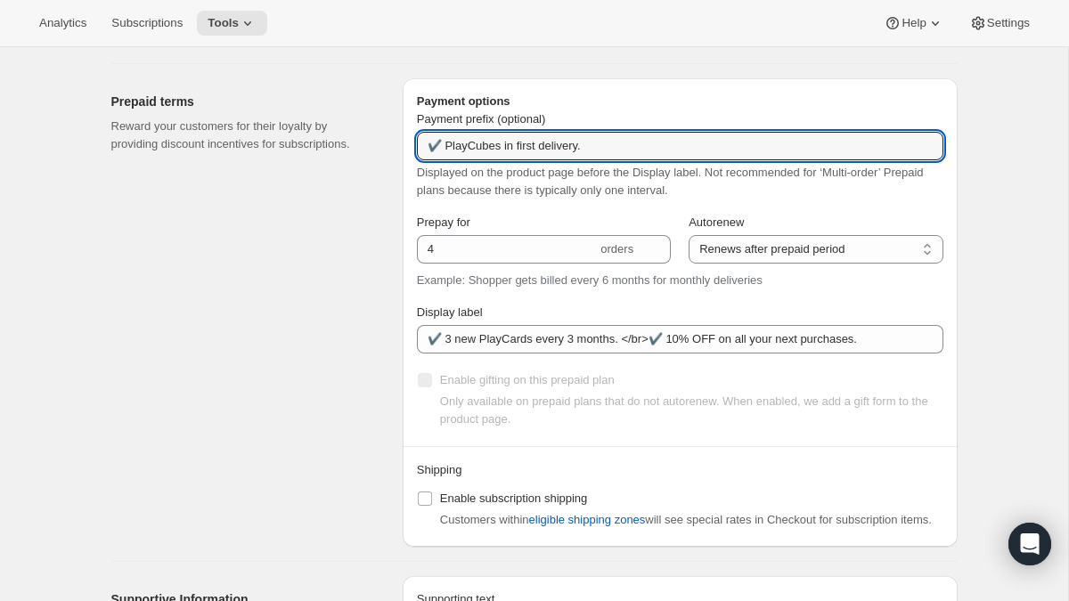
scroll to position [978, 0]
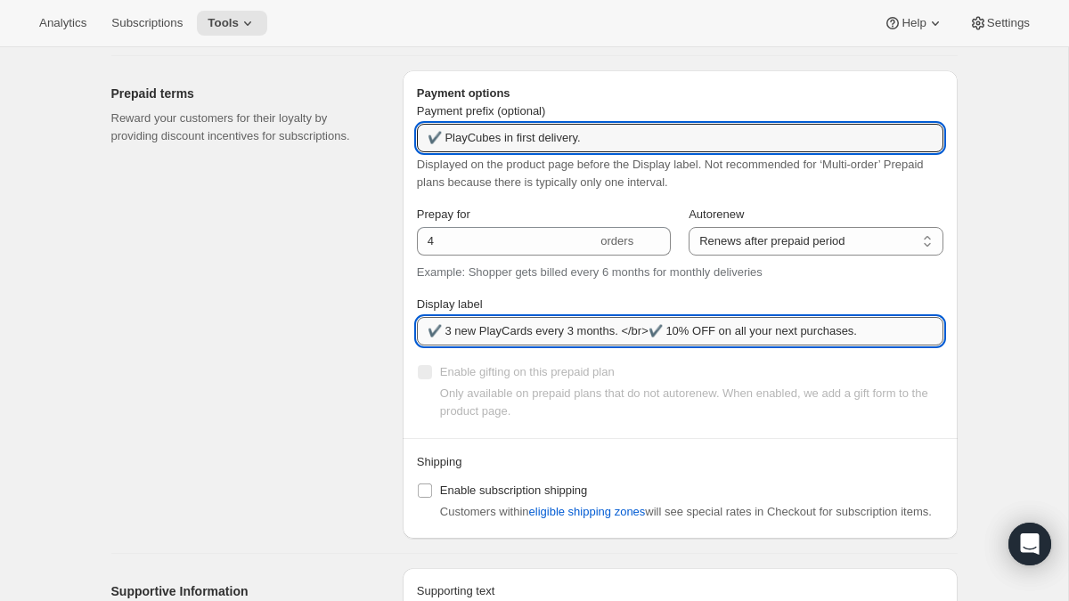
click at [502, 339] on input "✔️ 3 new PlayCards every 3 months. </br>✔️ 10% OFF on all your next purchases." at bounding box center [680, 331] width 526 height 29
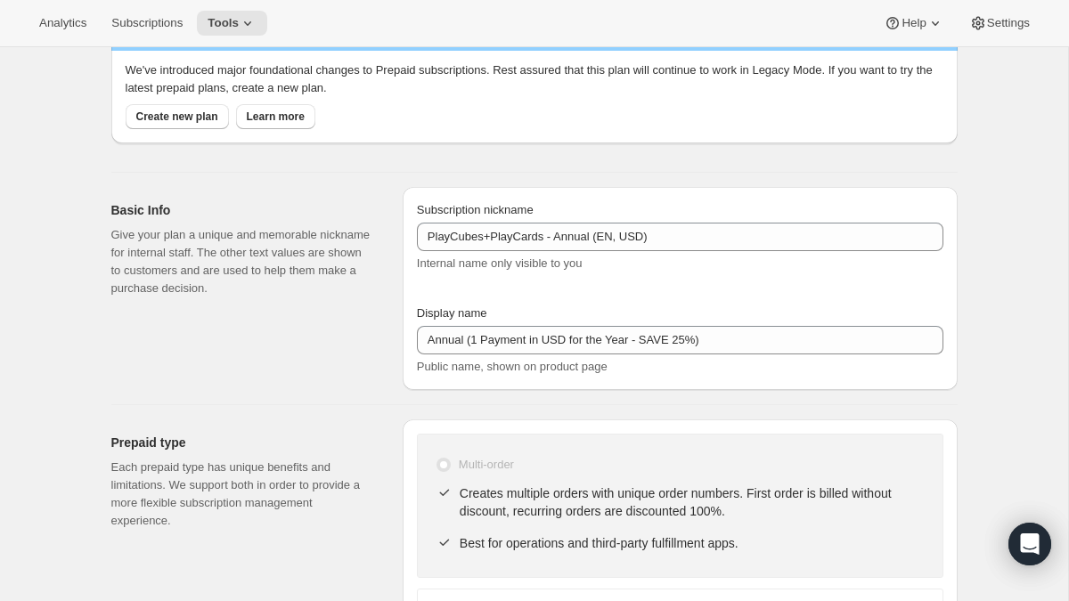
scroll to position [0, 0]
